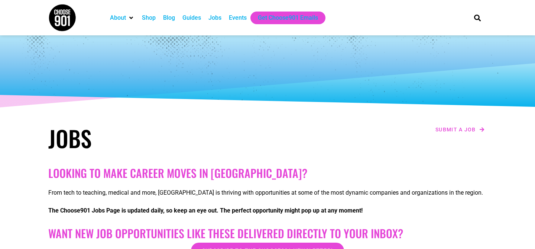
click at [65, 20] on img at bounding box center [62, 18] width 28 height 28
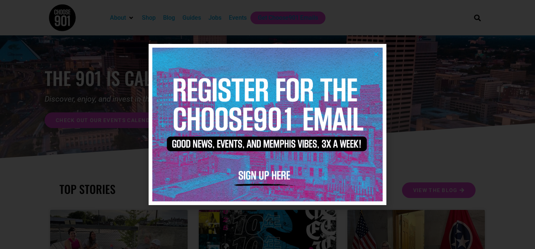
click at [378, 54] on icon "Close" at bounding box center [377, 54] width 6 height 6
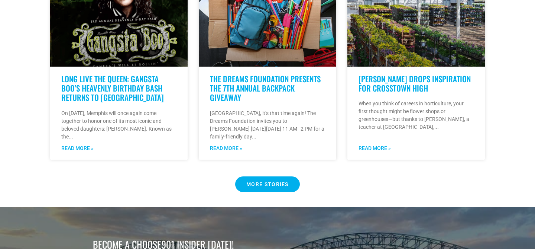
scroll to position [640, 0]
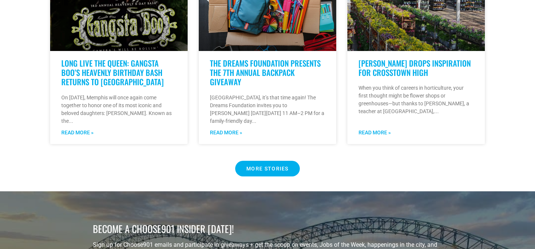
click at [257, 175] on Button "MORE STORIES" at bounding box center [267, 169] width 65 height 16
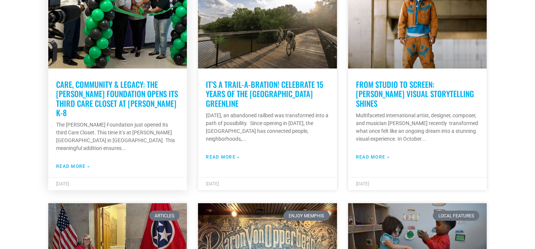
scroll to position [1117, 0]
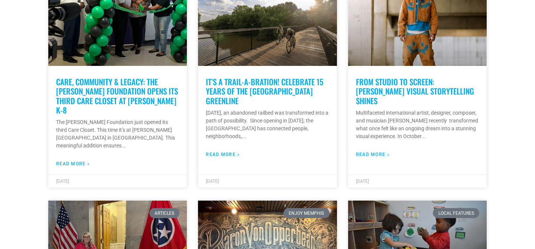
click at [518, 157] on section "All Categories Articles Beer Binghampton Dev. Corporation Career Choose901: Alu…" at bounding box center [267, 181] width 535 height 2229
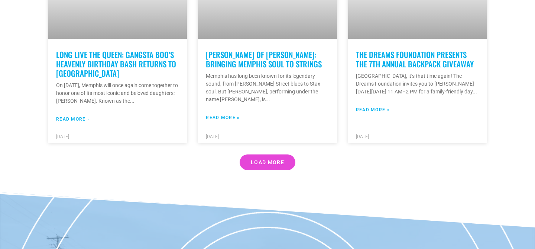
scroll to position [2224, 0]
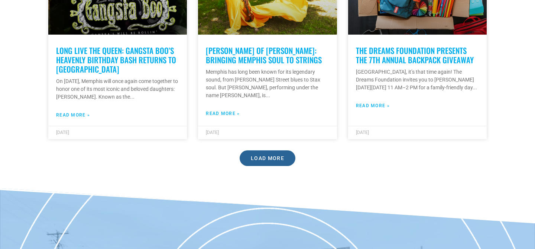
click at [277, 155] on span "Load More" at bounding box center [267, 157] width 33 height 5
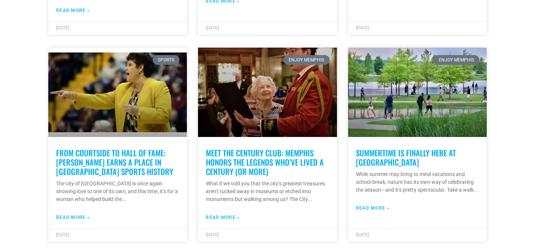
scroll to position [3601, 0]
